Goal: Information Seeking & Learning: Learn about a topic

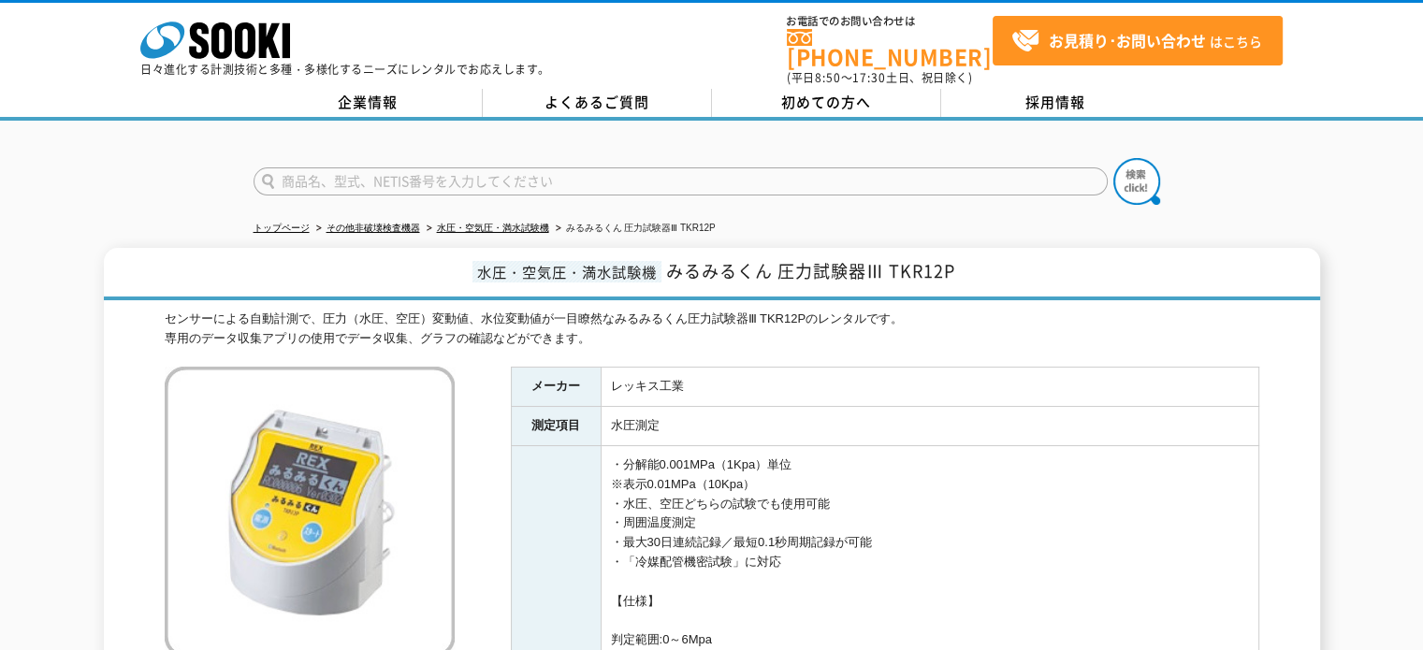
click at [1013, 210] on ul "トップページ その他非破壊検査機器 水圧・空気圧・満水試験機 みるみるくん 圧力試験器Ⅲ TKR12P" at bounding box center [712, 229] width 917 height 38
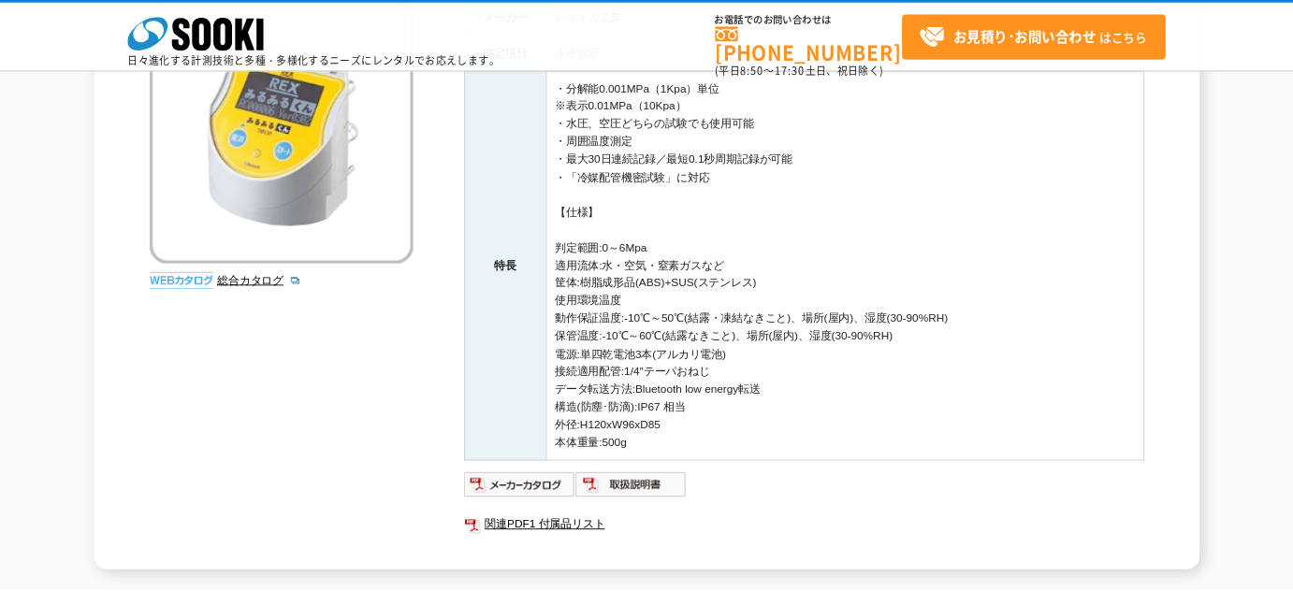
scroll to position [281, 0]
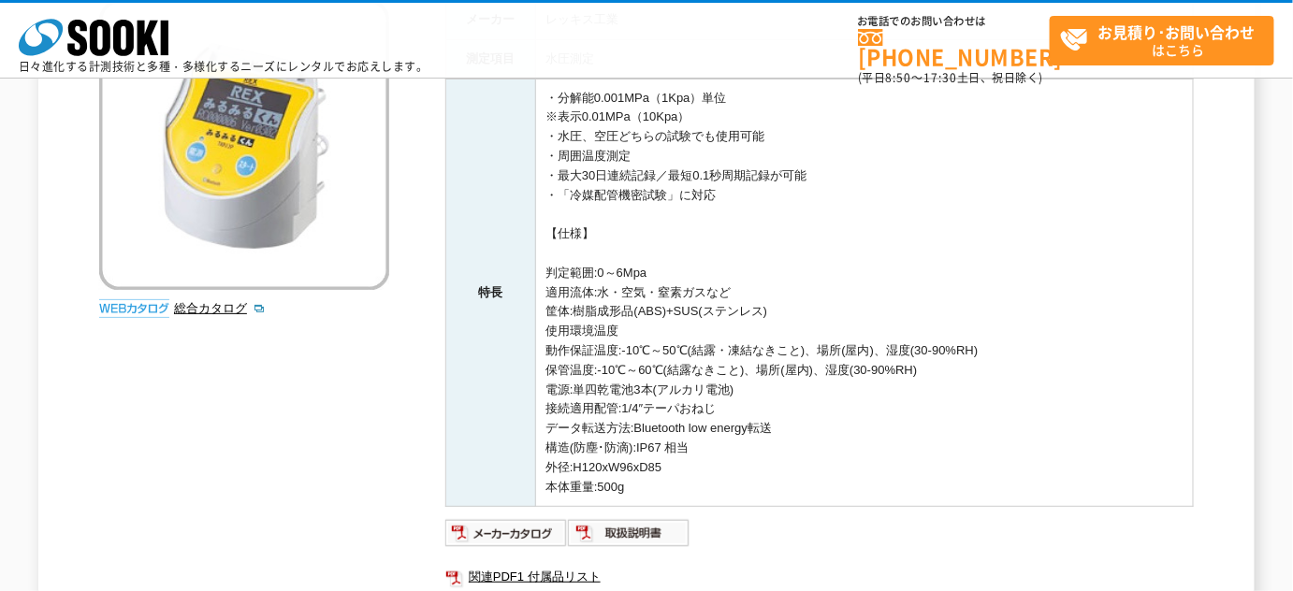
drag, startPoint x: 662, startPoint y: 426, endPoint x: 672, endPoint y: 446, distance: 22.6
click at [662, 426] on td "・分解能0.001MPa（1Kpa）単位 ※表示0.01MPa（10Kpa） ・水圧、空圧どちらの試験でも使用可能 ・周囲温度測定 ・最大30日連続記録／最短…" at bounding box center [865, 293] width 658 height 428
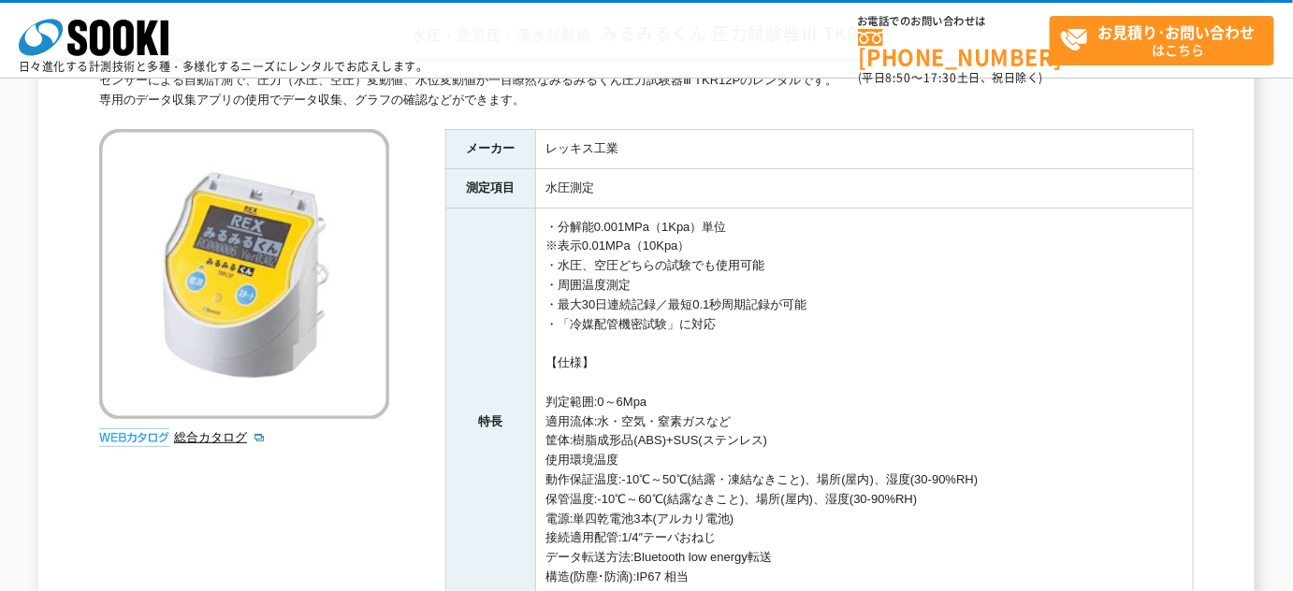
scroll to position [110, 0]
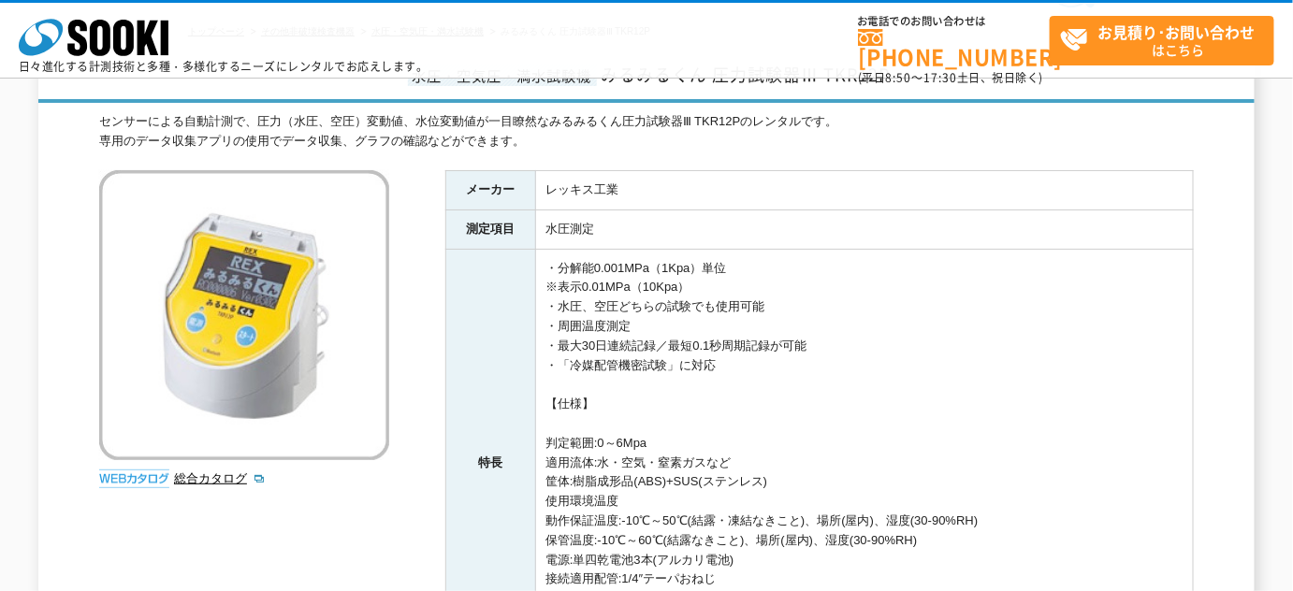
drag, startPoint x: 671, startPoint y: 340, endPoint x: 859, endPoint y: 342, distance: 188.0
click at [856, 343] on td "・分解能0.001MPa（1Kpa）単位 ※表示0.01MPa（10Kpa） ・水圧、空圧どちらの試験でも使用可能 ・周囲温度測定 ・最大30日連続記録／最短…" at bounding box center [865, 463] width 658 height 428
click at [861, 342] on td "・分解能0.001MPa（1Kpa）単位 ※表示0.01MPa（10Kpa） ・水圧、空圧どちらの試験でも使用可能 ・周囲温度測定 ・最大30日連続記録／最短…" at bounding box center [865, 463] width 658 height 428
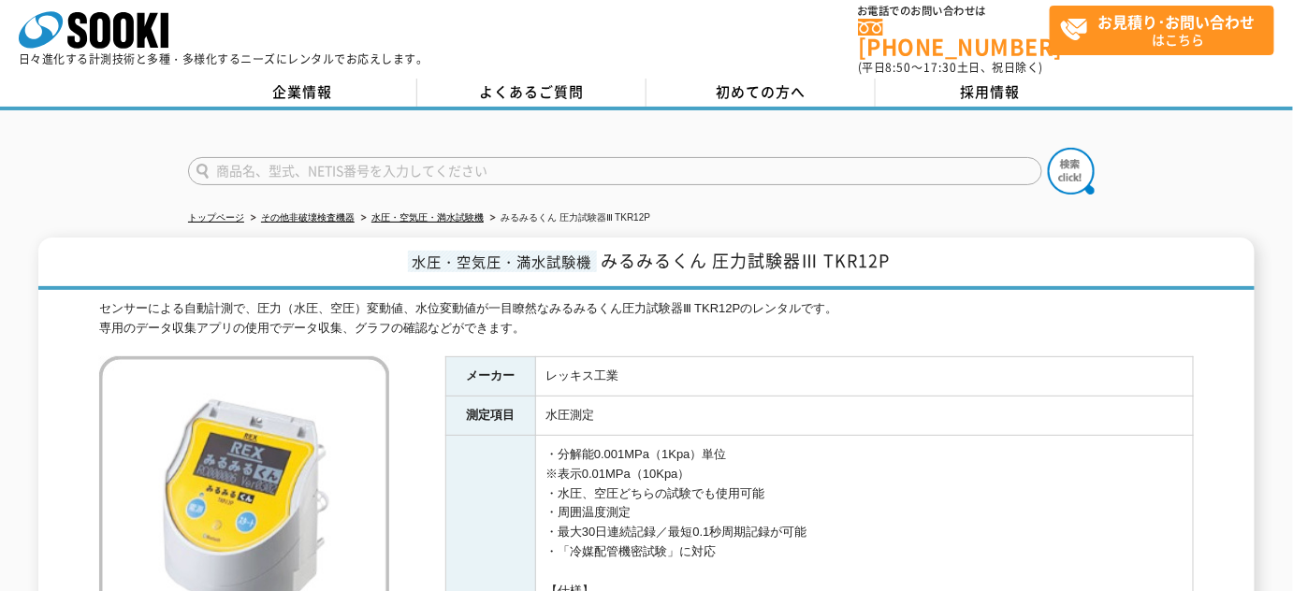
scroll to position [169, 0]
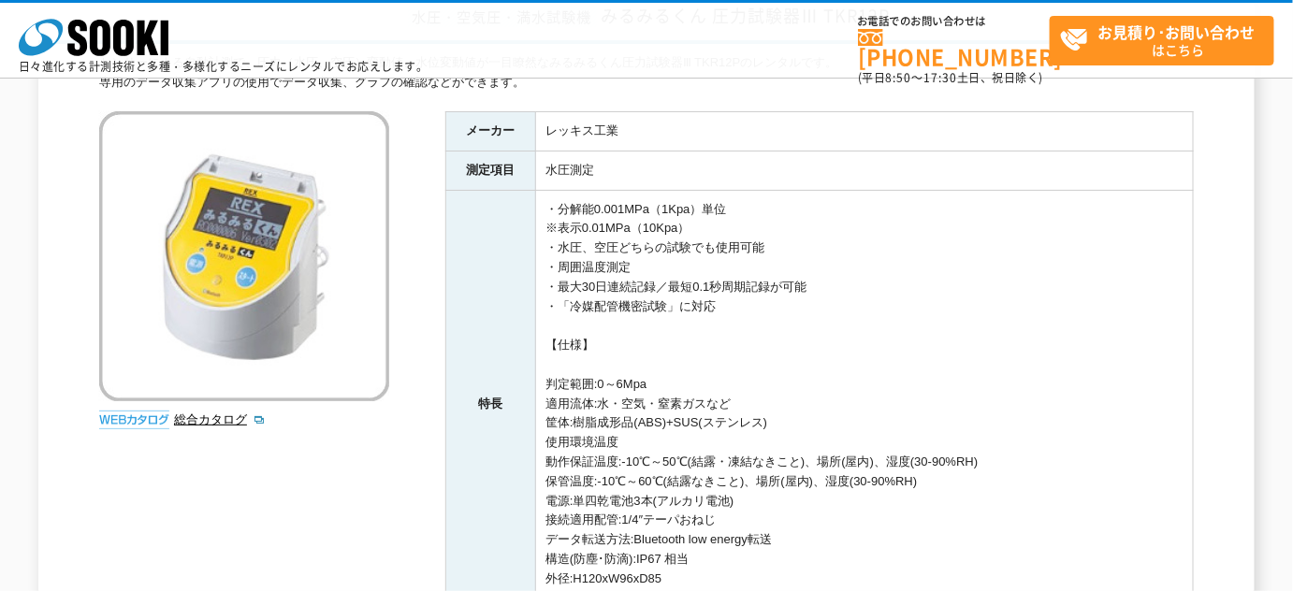
click at [601, 125] on td "レッキス工業" at bounding box center [865, 130] width 658 height 39
click at [671, 128] on td "レッキス工業" at bounding box center [865, 130] width 658 height 39
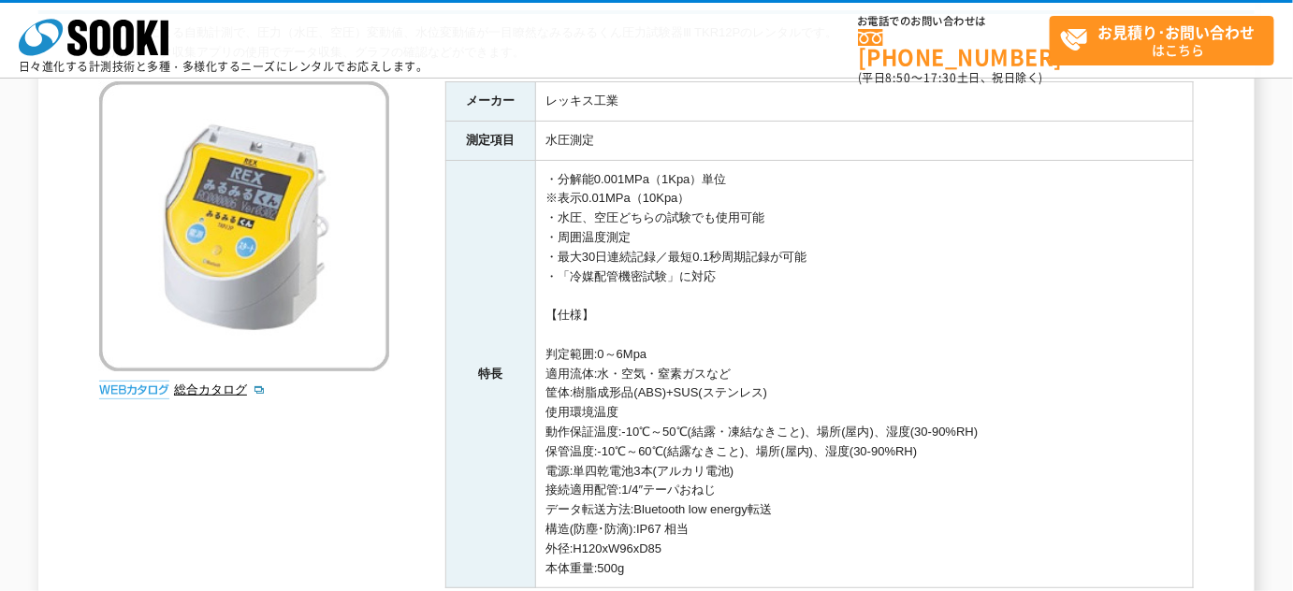
scroll to position [169, 0]
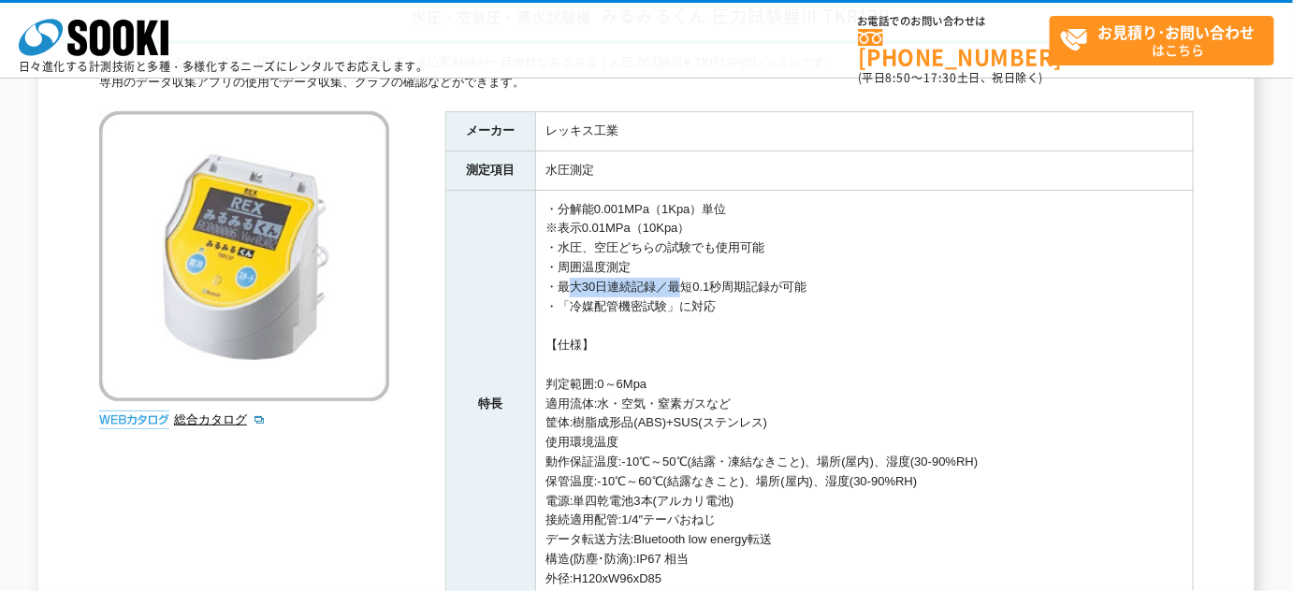
drag, startPoint x: 556, startPoint y: 280, endPoint x: 690, endPoint y: 256, distance: 136.7
click at [668, 280] on td "・分解能0.001MPa（1Kpa）単位 ※表示0.01MPa（10Kpa） ・水圧、空圧どちらの試験でも使用可能 ・周囲温度測定 ・最大30日連続記録／最短…" at bounding box center [865, 404] width 658 height 428
click at [692, 256] on td "・分解能0.001MPa（1Kpa）単位 ※表示0.01MPa（10Kpa） ・水圧、空圧どちらの試験でも使用可能 ・周囲温度測定 ・最大30日連続記録／最短…" at bounding box center [865, 404] width 658 height 428
drag, startPoint x: 665, startPoint y: 281, endPoint x: 842, endPoint y: 280, distance: 176.8
click at [816, 279] on td "・分解能0.001MPa（1Kpa）単位 ※表示0.01MPa（10Kpa） ・水圧、空圧どちらの試験でも使用可能 ・周囲温度測定 ・最大30日連続記録／最短…" at bounding box center [865, 404] width 658 height 428
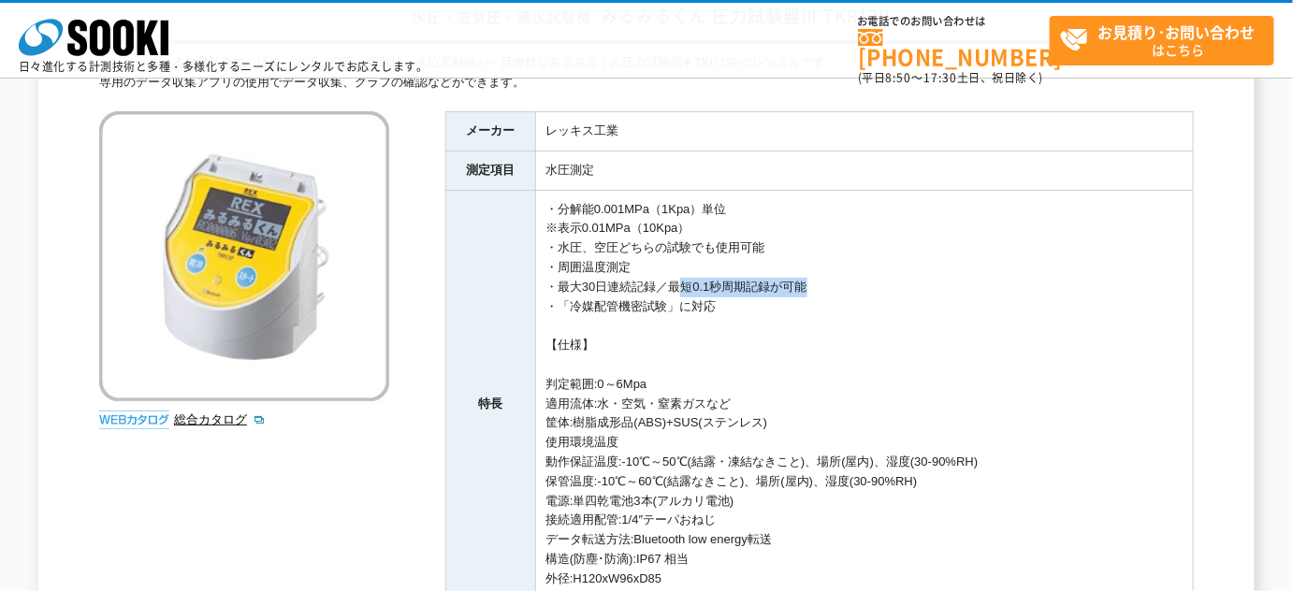
click at [848, 279] on td "・分解能0.001MPa（1Kpa）単位 ※表示0.01MPa（10Kpa） ・水圧、空圧どちらの試験でも使用可能 ・周囲温度測定 ・最大30日連続記録／最短…" at bounding box center [865, 404] width 658 height 428
click at [848, 275] on td "・分解能0.001MPa（1Kpa）単位 ※表示0.01MPa（10Kpa） ・水圧、空圧どちらの試験でも使用可能 ・周囲温度測定 ・最大30日連続記録／最短…" at bounding box center [865, 404] width 658 height 428
drag, startPoint x: 730, startPoint y: 276, endPoint x: 772, endPoint y: 279, distance: 42.2
click at [772, 279] on td "・分解能0.001MPa（1Kpa）単位 ※表示0.01MPa（10Kpa） ・水圧、空圧どちらの試験でも使用可能 ・周囲温度測定 ・最大30日連続記録／最短…" at bounding box center [865, 404] width 658 height 428
click at [906, 279] on td "・分解能0.001MPa（1Kpa）単位 ※表示0.01MPa（10Kpa） ・水圧、空圧どちらの試験でも使用可能 ・周囲温度測定 ・最大30日連続記録／最短…" at bounding box center [865, 404] width 658 height 428
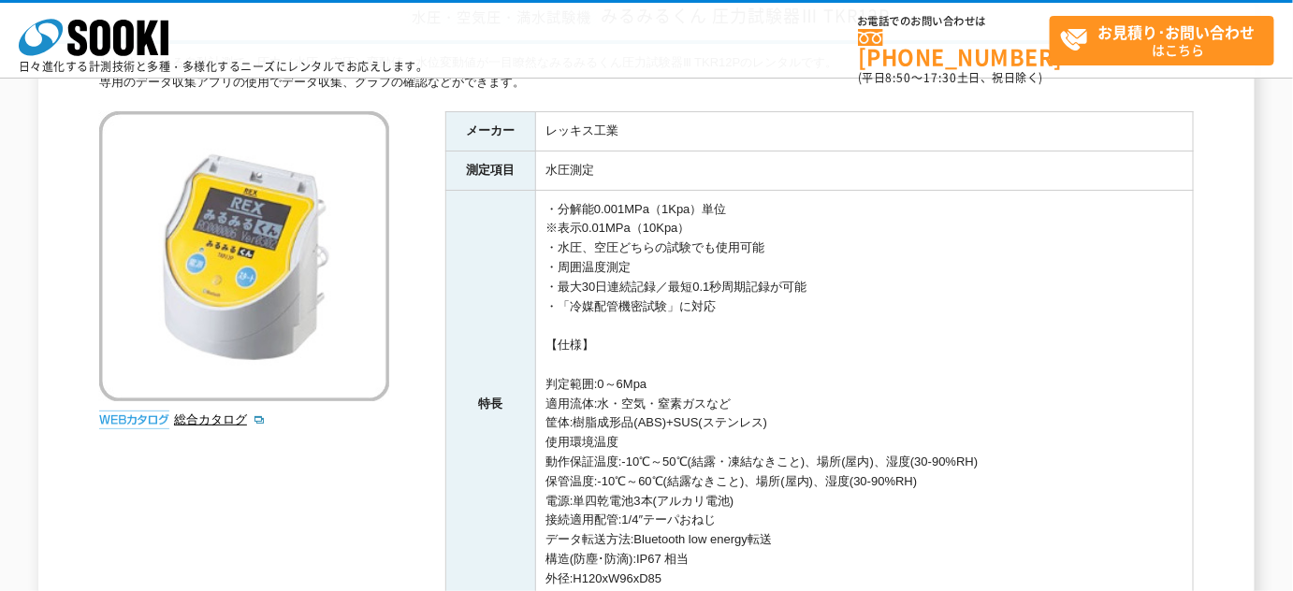
drag, startPoint x: 671, startPoint y: 281, endPoint x: 808, endPoint y: 278, distance: 137.5
click at [808, 278] on td "・分解能0.001MPa（1Kpa）単位 ※表示0.01MPa（10Kpa） ・水圧、空圧どちらの試験でも使用可能 ・周囲温度測定 ・最大30日連続記録／最短…" at bounding box center [865, 404] width 658 height 428
click at [810, 278] on td "・分解能0.001MPa（1Kpa）単位 ※表示0.01MPa（10Kpa） ・水圧、空圧どちらの試験でも使用可能 ・周囲温度測定 ・最大30日連続記録／最短…" at bounding box center [865, 404] width 658 height 428
drag, startPoint x: 744, startPoint y: 265, endPoint x: 741, endPoint y: 287, distance: 22.6
click at [758, 281] on td "・分解能0.001MPa（1Kpa）単位 ※表示0.01MPa（10Kpa） ・水圧、空圧どちらの試験でも使用可能 ・周囲温度測定 ・最大30日連続記録／最短…" at bounding box center [865, 404] width 658 height 428
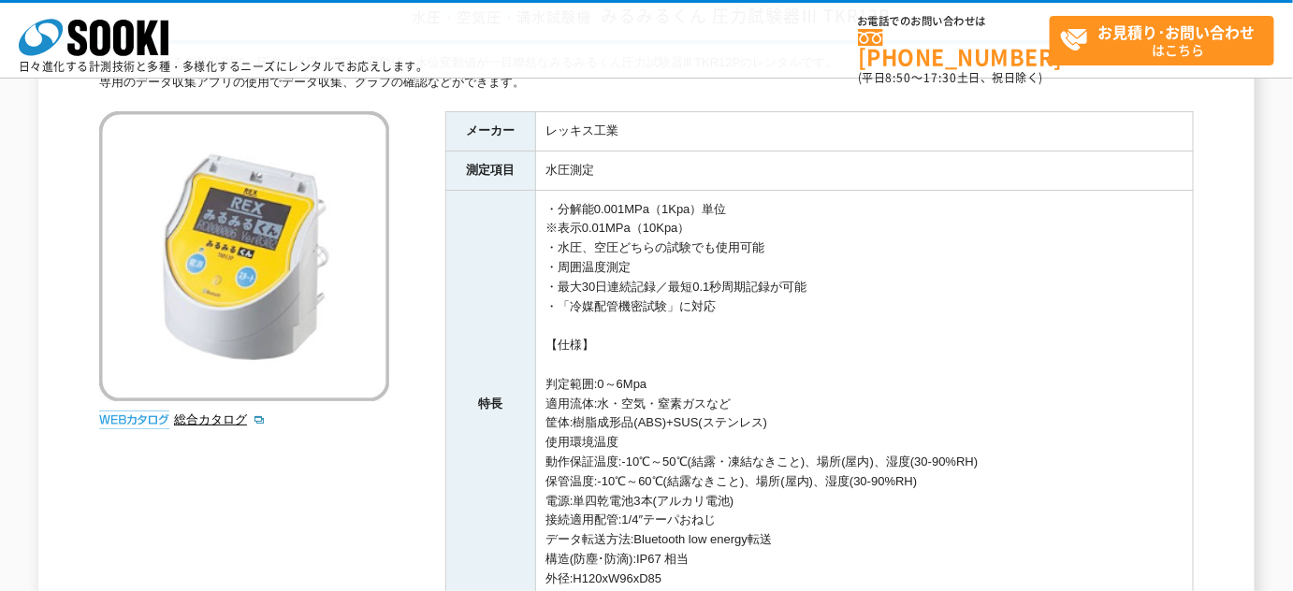
click at [771, 366] on td "・分解能0.001MPa（1Kpa）単位 ※表示0.01MPa（10Kpa） ・水圧、空圧どちらの試験でも使用可能 ・周囲温度測定 ・最大30日連続記録／最短…" at bounding box center [865, 404] width 658 height 428
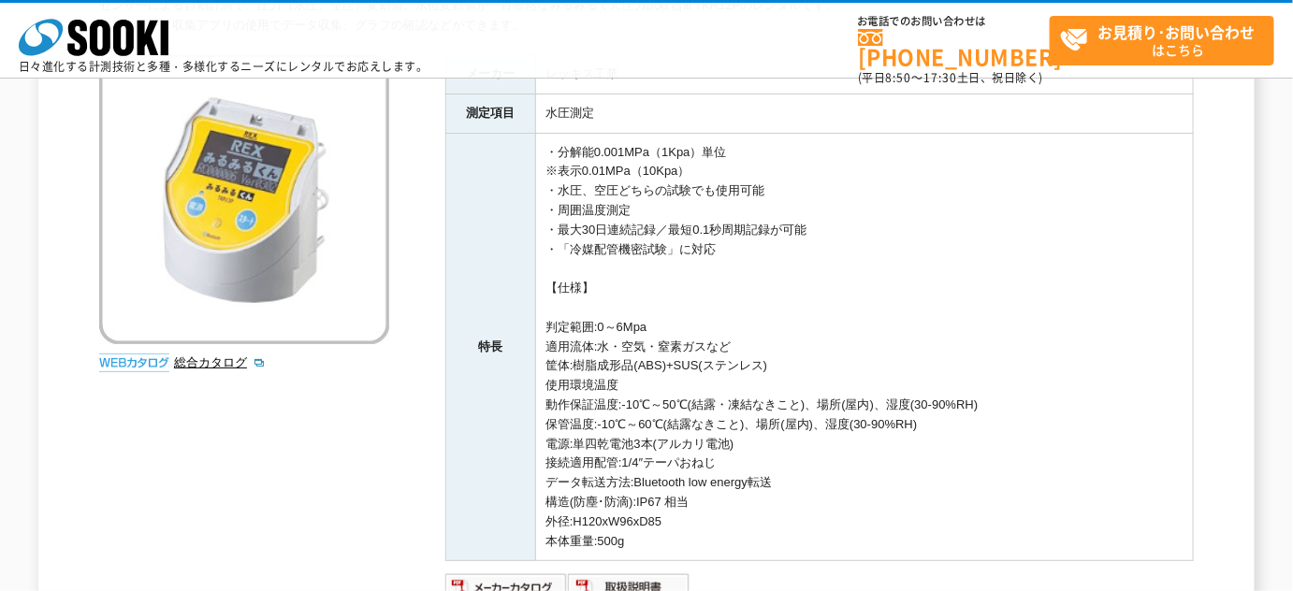
scroll to position [254, 0]
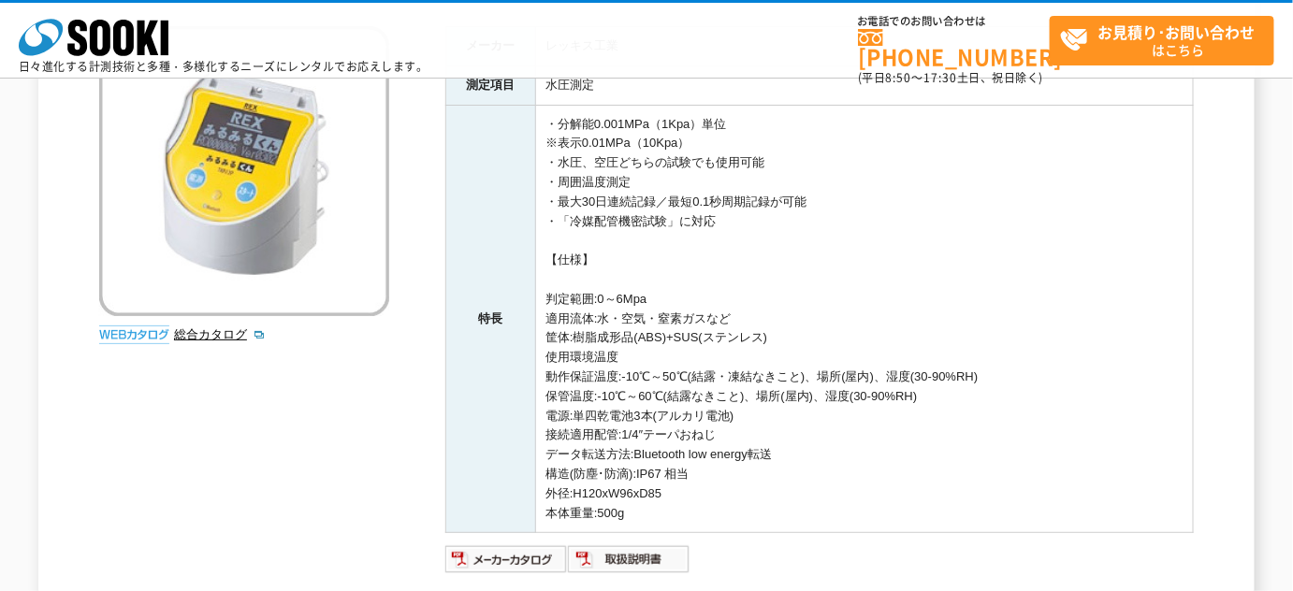
drag, startPoint x: 546, startPoint y: 297, endPoint x: 754, endPoint y: 500, distance: 291.1
click at [754, 500] on td "・分解能0.001MPa（1Kpa）単位 ※表示0.01MPa（10Kpa） ・水圧、空圧どちらの試験でも使用可能 ・周囲温度測定 ・最大30日連続記録／最短…" at bounding box center [865, 319] width 658 height 428
click at [771, 524] on td "・分解能0.001MPa（1Kpa）単位 ※表示0.01MPa（10Kpa） ・水圧、空圧どちらの試験でも使用可能 ・周囲温度測定 ・最大30日連続記録／最短…" at bounding box center [865, 319] width 658 height 428
click at [750, 514] on td "・分解能0.001MPa（1Kpa）単位 ※表示0.01MPa（10Kpa） ・水圧、空圧どちらの試験でも使用可能 ・周囲温度測定 ・最大30日連続記録／最短…" at bounding box center [865, 319] width 658 height 428
drag, startPoint x: 659, startPoint y: 513, endPoint x: 542, endPoint y: 295, distance: 247.8
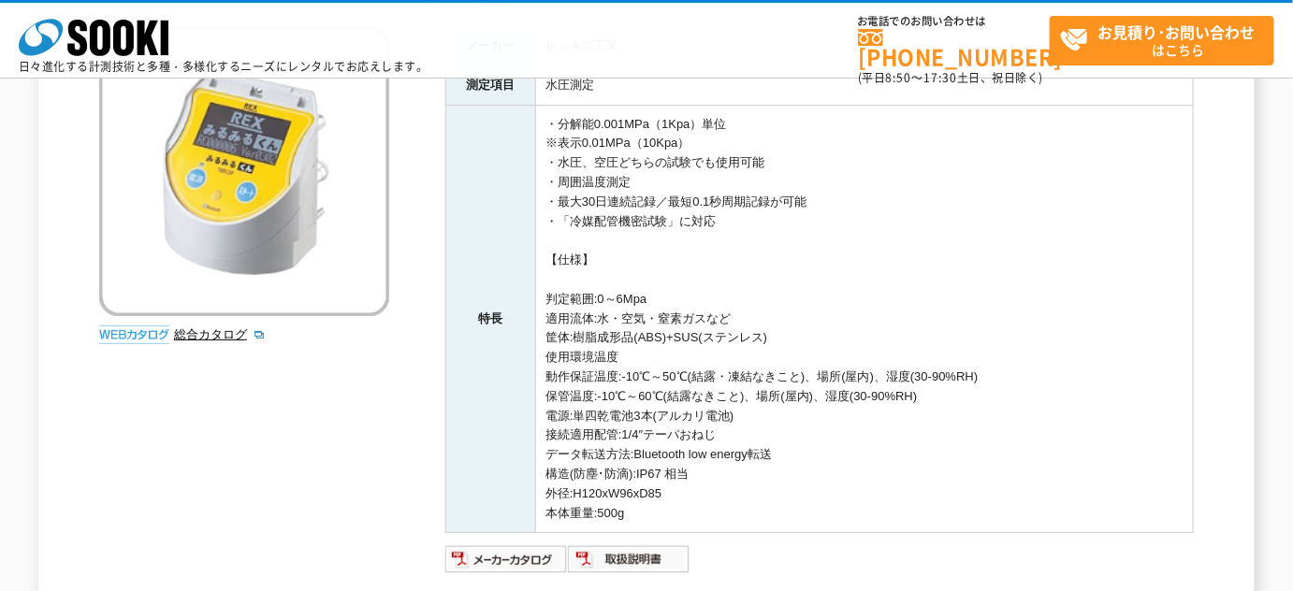
click at [542, 295] on td "・分解能0.001MPa（1Kpa）単位 ※表示0.01MPa（10Kpa） ・水圧、空圧どちらの試験でも使用可能 ・周囲温度測定 ・最大30日連続記録／最短…" at bounding box center [865, 319] width 658 height 428
click at [751, 324] on td "・分解能0.001MPa（1Kpa）単位 ※表示0.01MPa（10Kpa） ・水圧、空圧どちらの試験でも使用可能 ・周囲温度測定 ・最大30日連続記録／最短…" at bounding box center [865, 319] width 658 height 428
click at [752, 306] on td "・分解能0.001MPa（1Kpa）単位 ※表示0.01MPa（10Kpa） ・水圧、空圧どちらの試験でも使用可能 ・周囲温度測定 ・最大30日連続記録／最短…" at bounding box center [865, 319] width 658 height 428
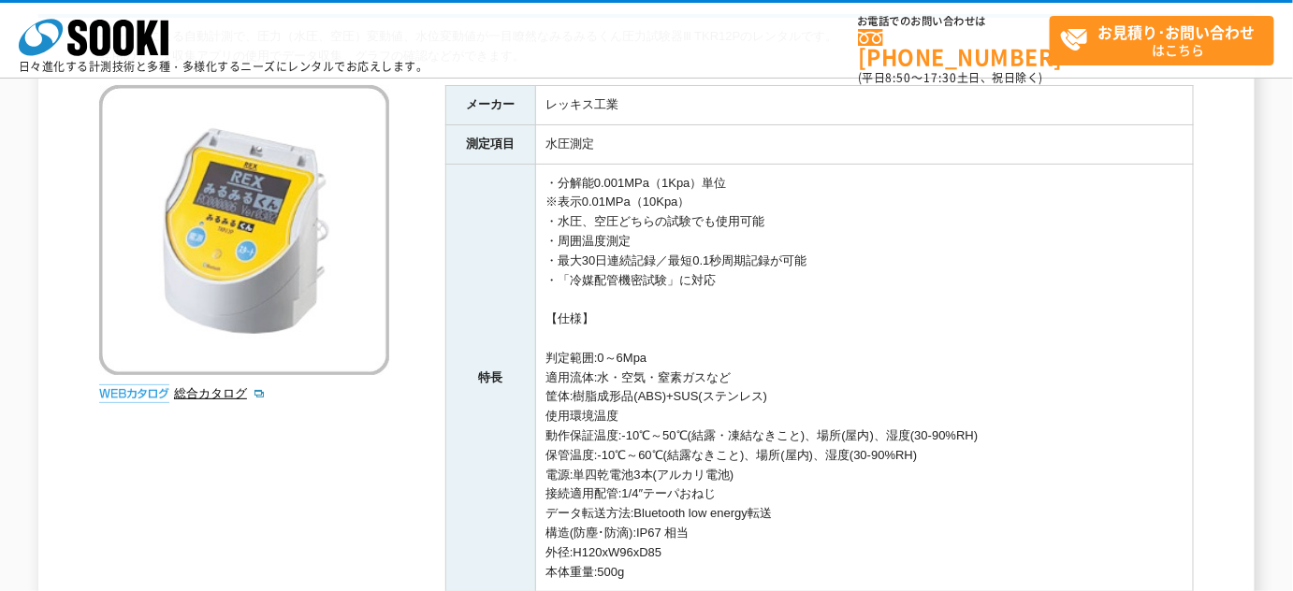
scroll to position [169, 0]
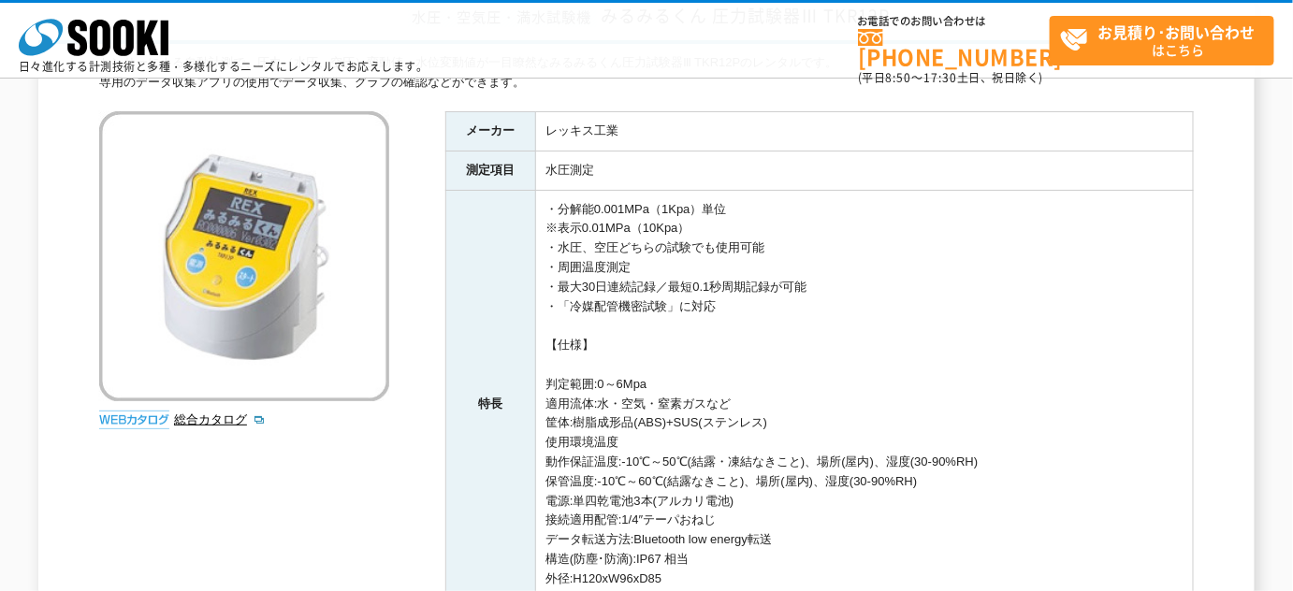
drag, startPoint x: 668, startPoint y: 284, endPoint x: 862, endPoint y: 282, distance: 194.6
click at [862, 282] on td "・分解能0.001MPa（1Kpa）単位 ※表示0.01MPa（10Kpa） ・水圧、空圧どちらの試験でも使用可能 ・周囲温度測定 ・最大30日連続記録／最短…" at bounding box center [865, 404] width 658 height 428
copy td "最短0.1秒周期記録が可能"
click at [854, 254] on td "・分解能0.001MPa（1Kpa）単位 ※表示0.01MPa（10Kpa） ・水圧、空圧どちらの試験でも使用可能 ・周囲温度測定 ・最大30日連続記録／最短…" at bounding box center [865, 404] width 658 height 428
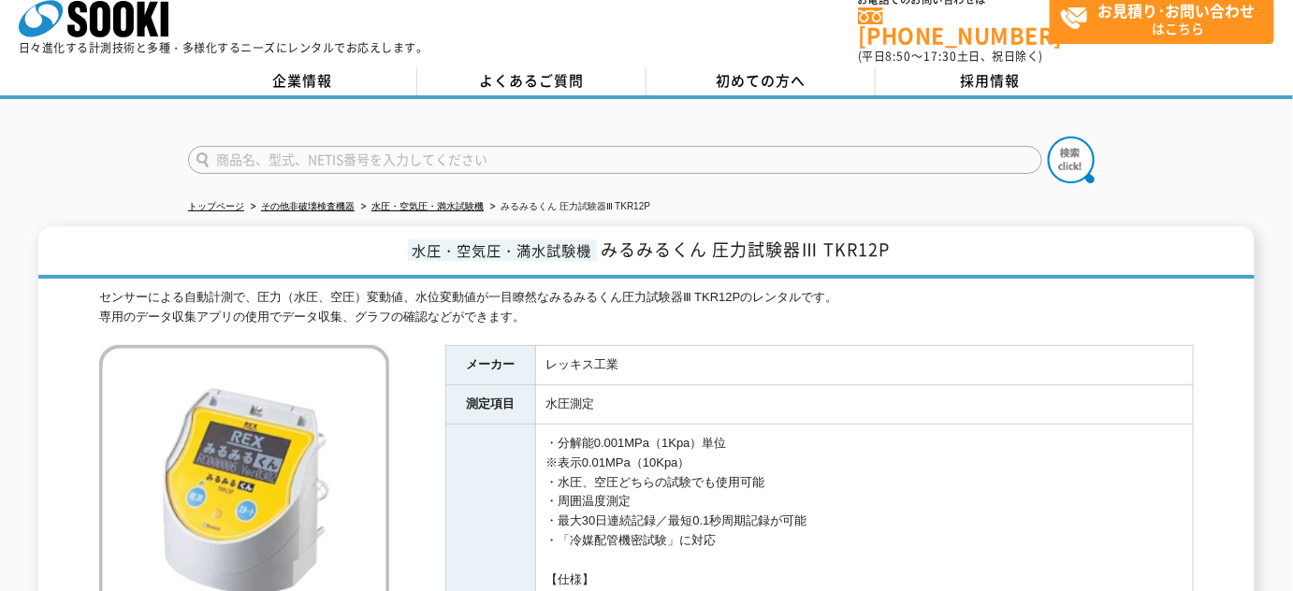
scroll to position [84, 0]
